Goal: Obtain resource: Obtain resource

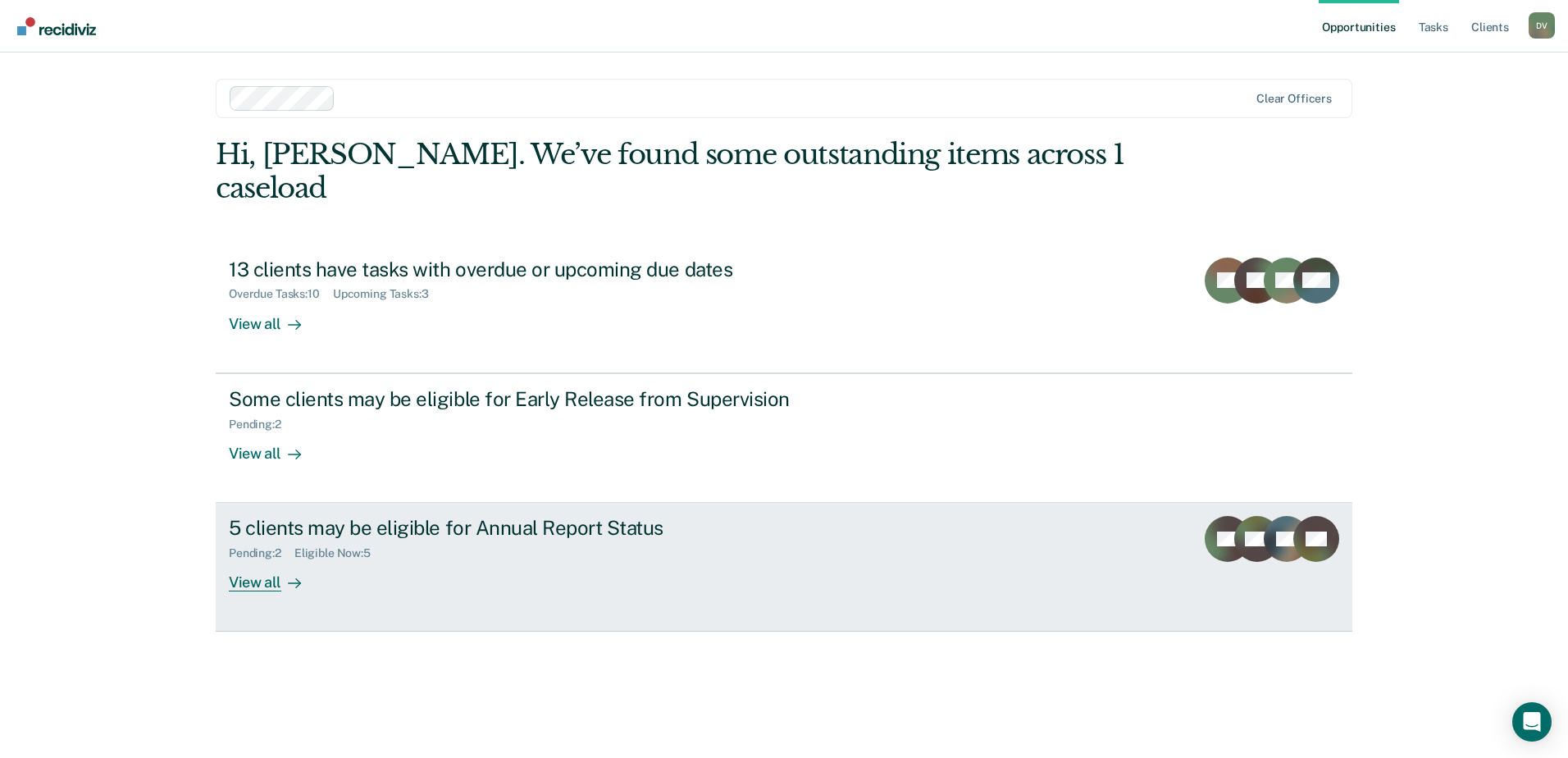
click at [264, 560] on div "View all" at bounding box center [275, 576] width 92 height 32
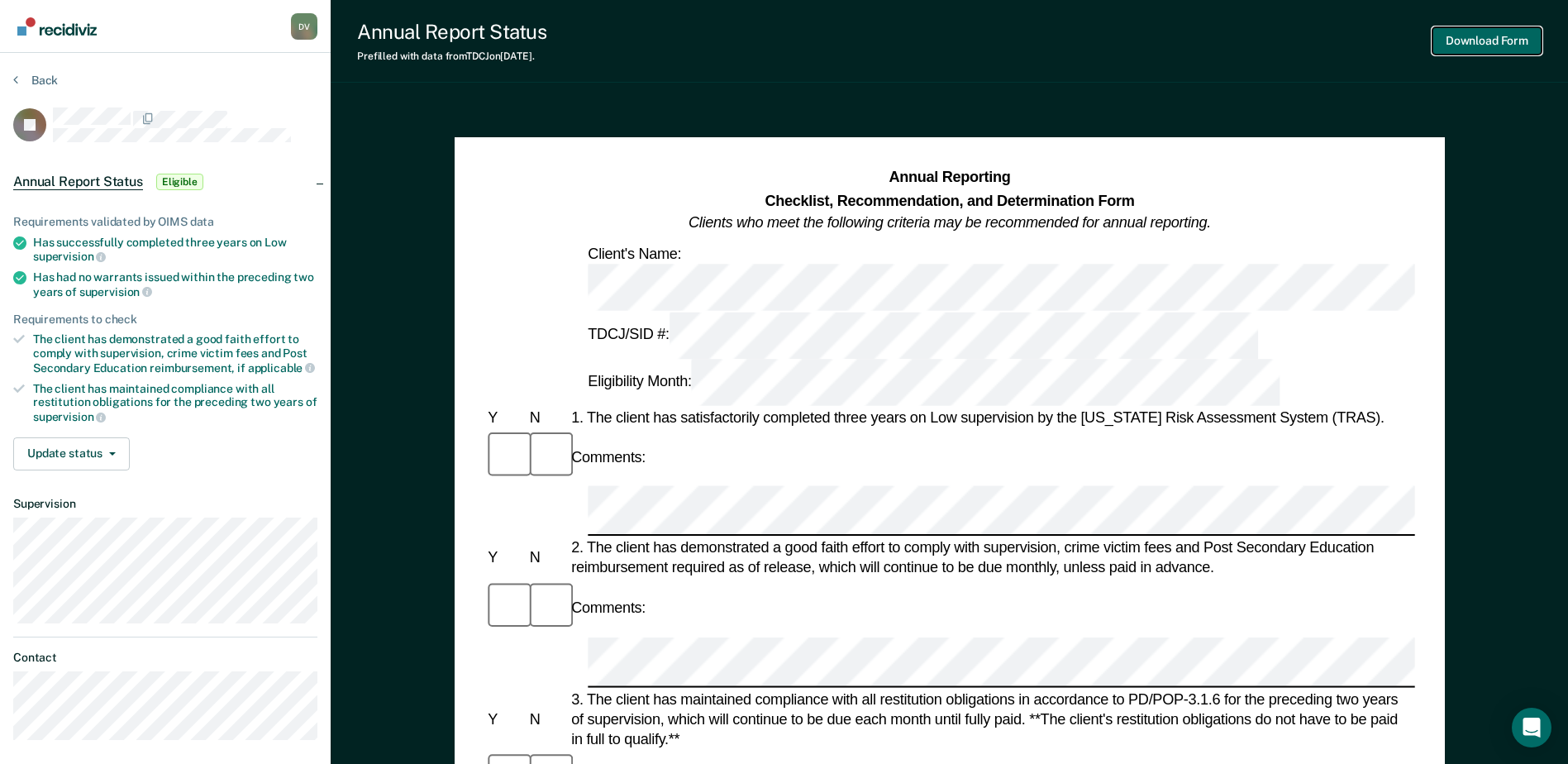
click at [1484, 35] on button "Download Form" at bounding box center [1487, 41] width 109 height 27
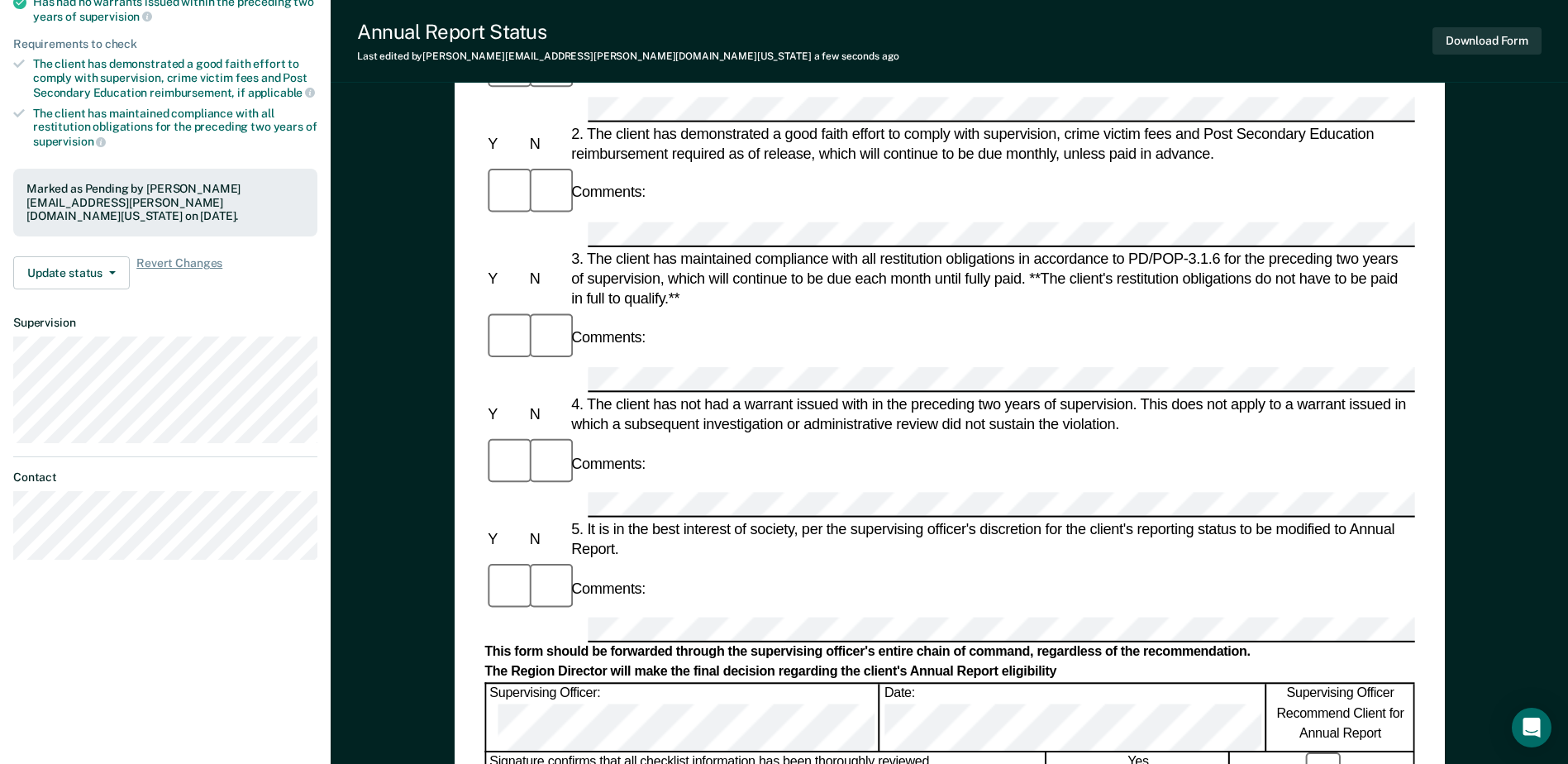
scroll to position [320, 0]
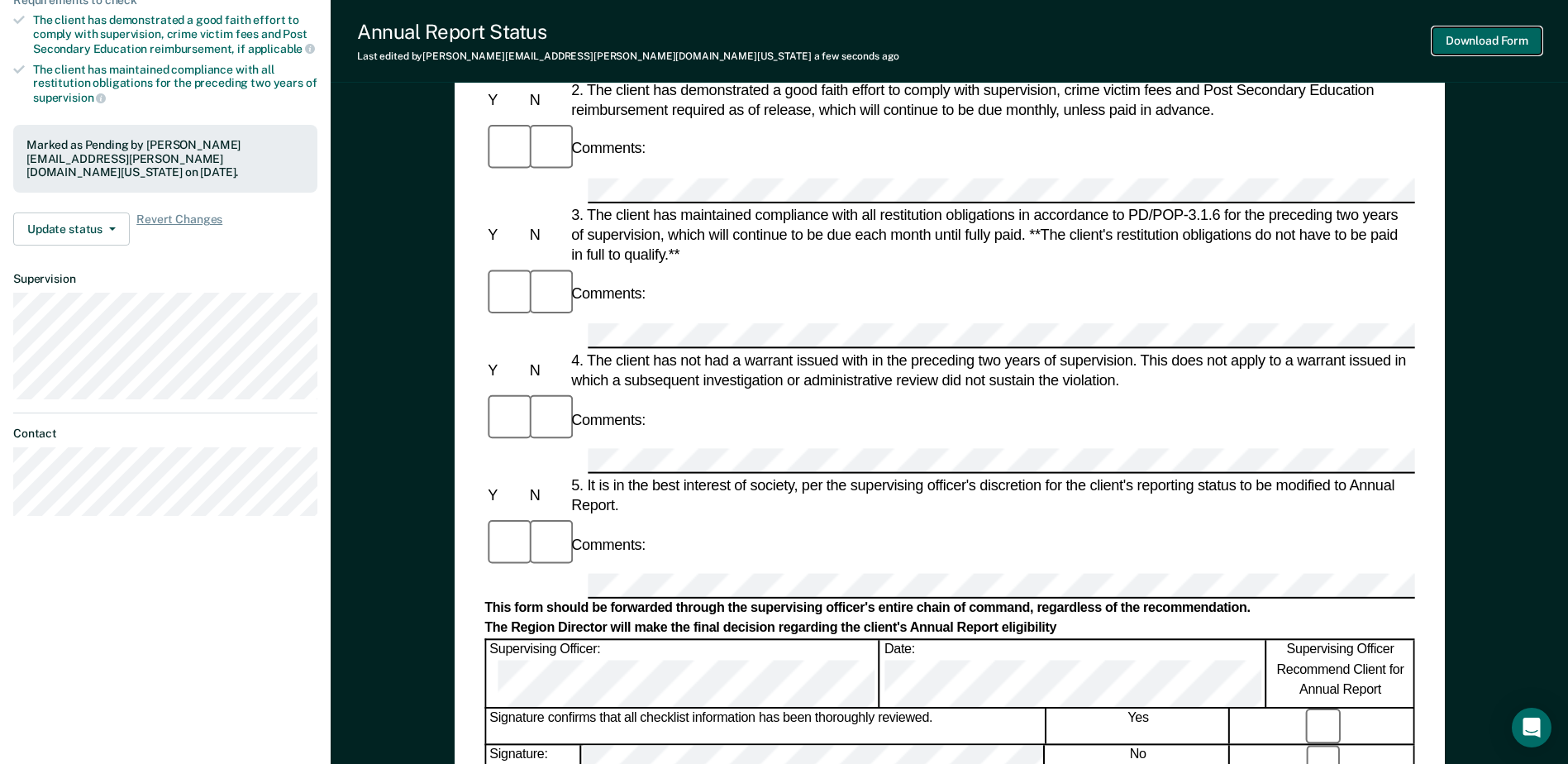
click at [1491, 40] on button "Download Form" at bounding box center [1487, 41] width 109 height 27
